Goal: Transaction & Acquisition: Purchase product/service

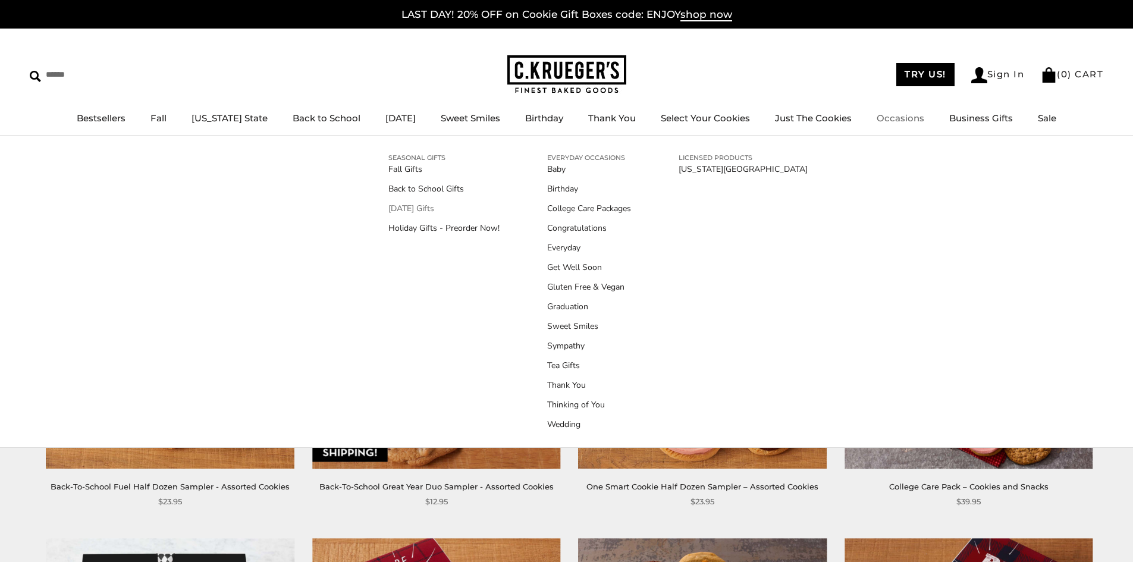
click at [409, 212] on link "[DATE] Gifts" at bounding box center [444, 208] width 111 height 12
